Goal: Task Accomplishment & Management: Use online tool/utility

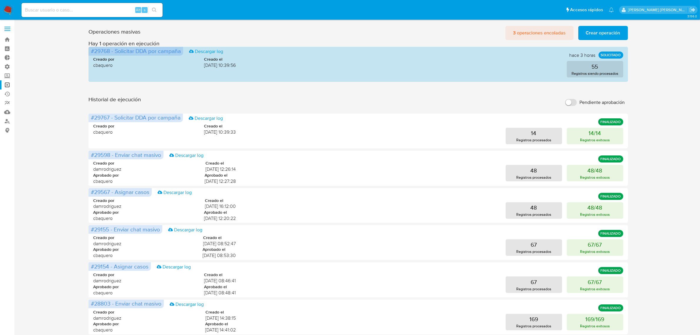
click at [552, 32] on span "3 operaciones encoladas" at bounding box center [539, 32] width 53 height 13
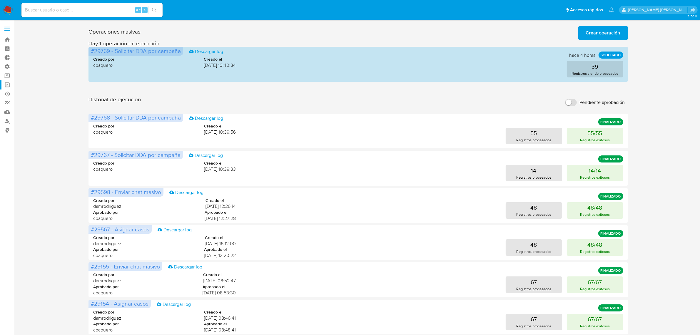
click at [565, 102] on label "Pendiente aprobación" at bounding box center [595, 102] width 66 height 13
click at [565, 102] on input "Pendiente aprobación" at bounding box center [571, 102] width 12 height 7
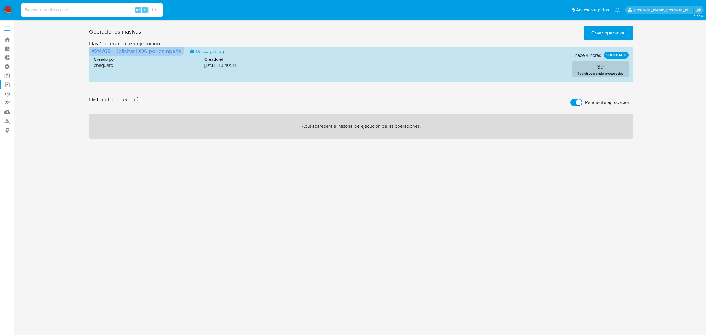
click at [574, 103] on input "Pendiente aprobación" at bounding box center [576, 102] width 12 height 7
checkbox input "false"
